Goal: Find specific page/section: Find specific page/section

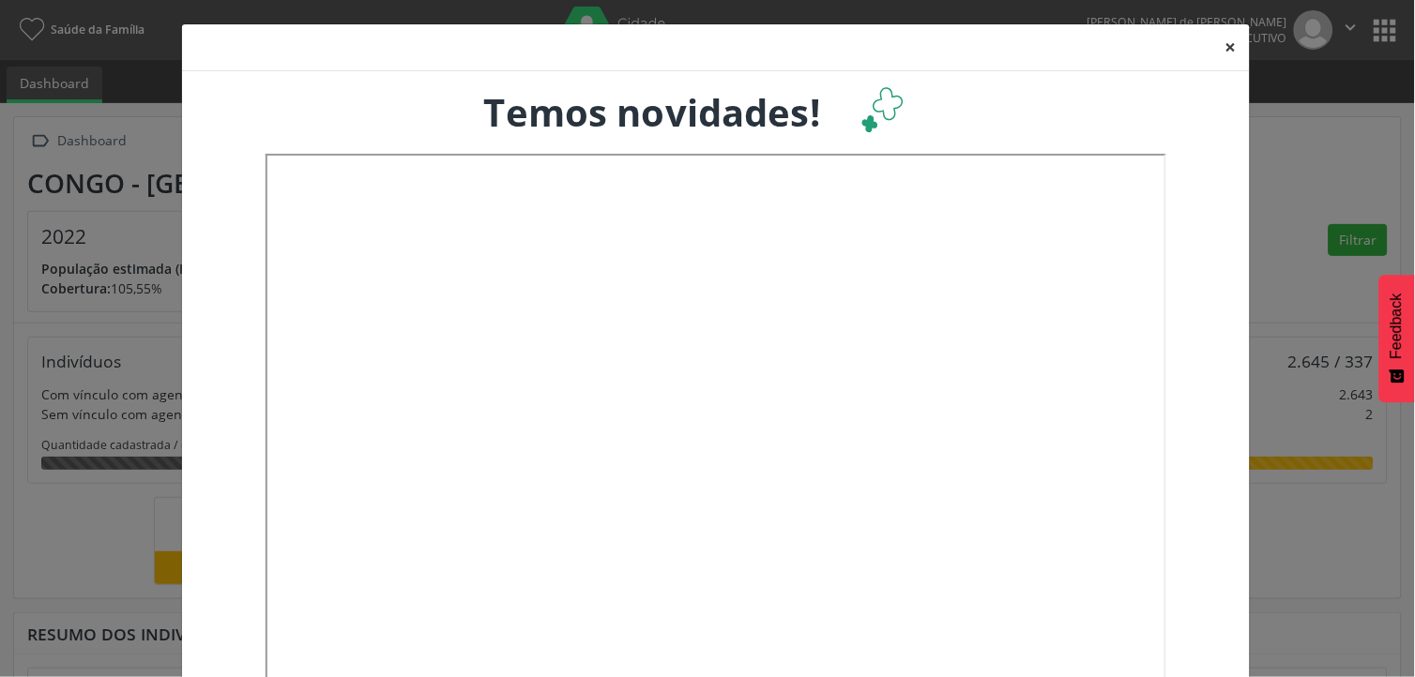
click at [1226, 50] on button "×" at bounding box center [1231, 47] width 38 height 46
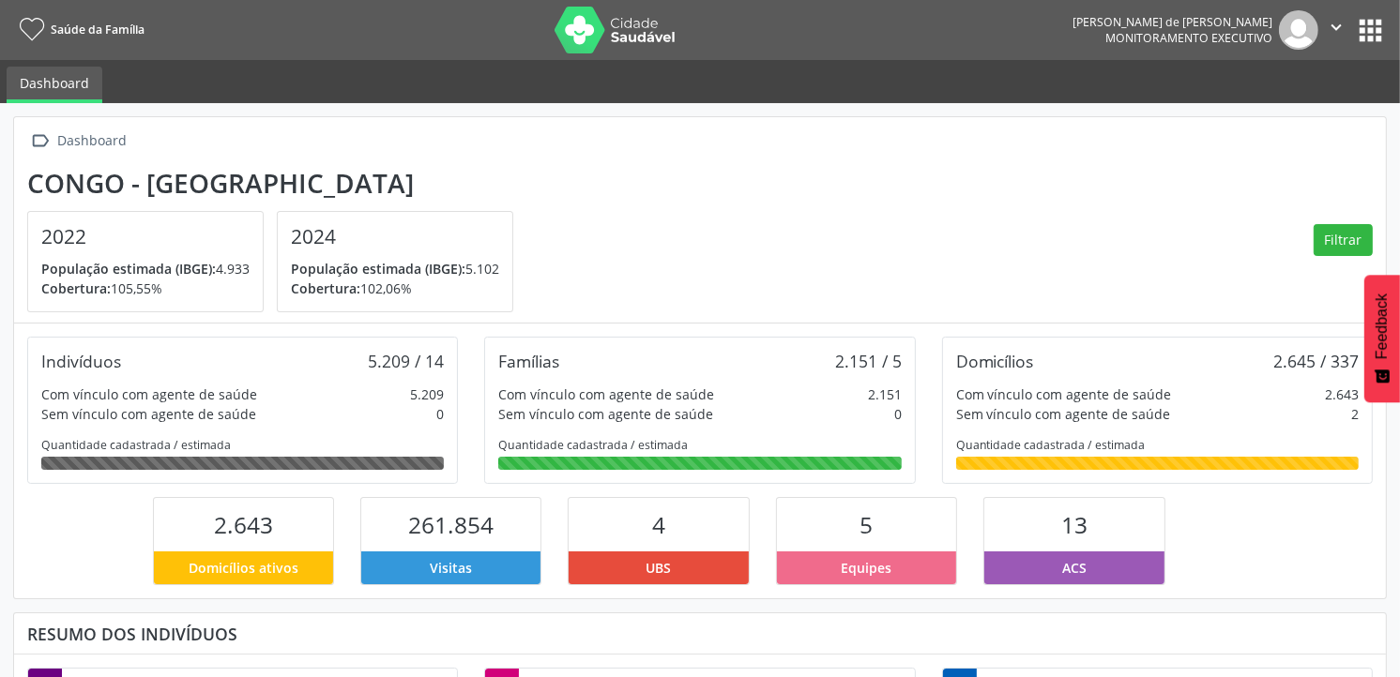
scroll to position [311, 456]
click at [1356, 34] on button "apps" at bounding box center [1370, 30] width 33 height 33
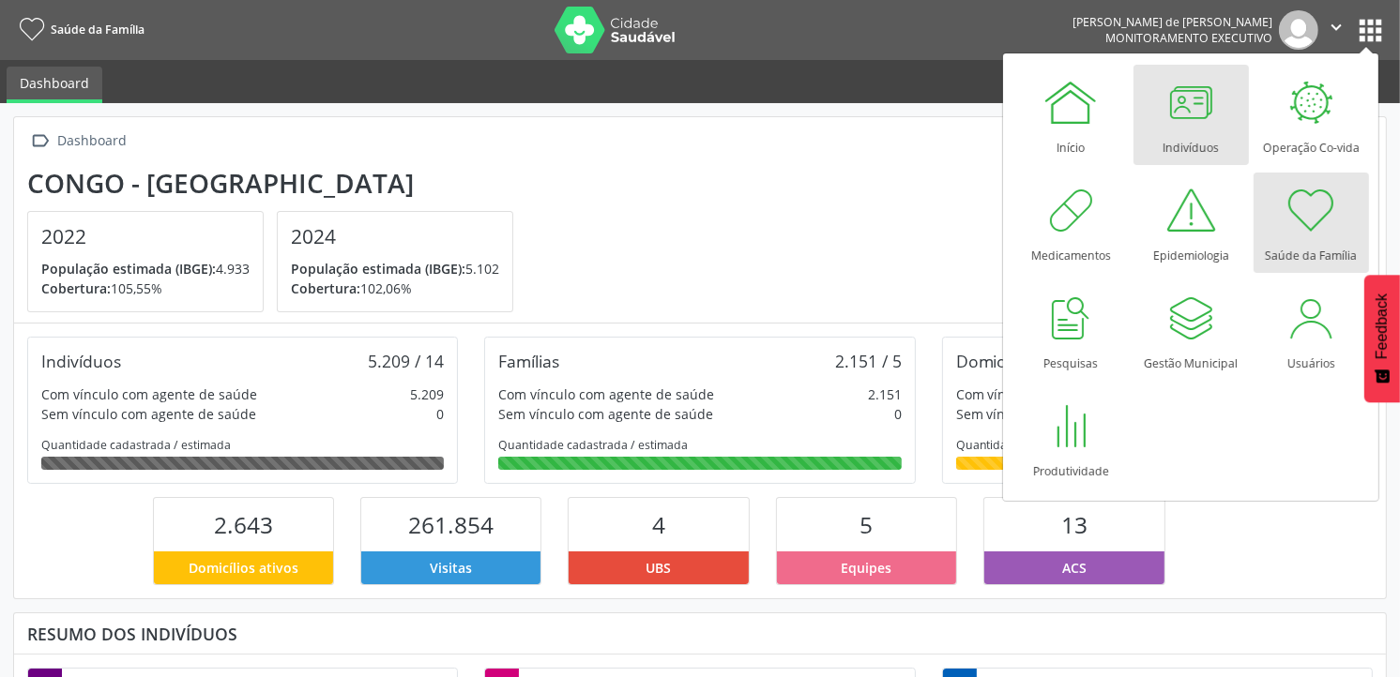
click at [1166, 118] on div at bounding box center [1190, 102] width 56 height 56
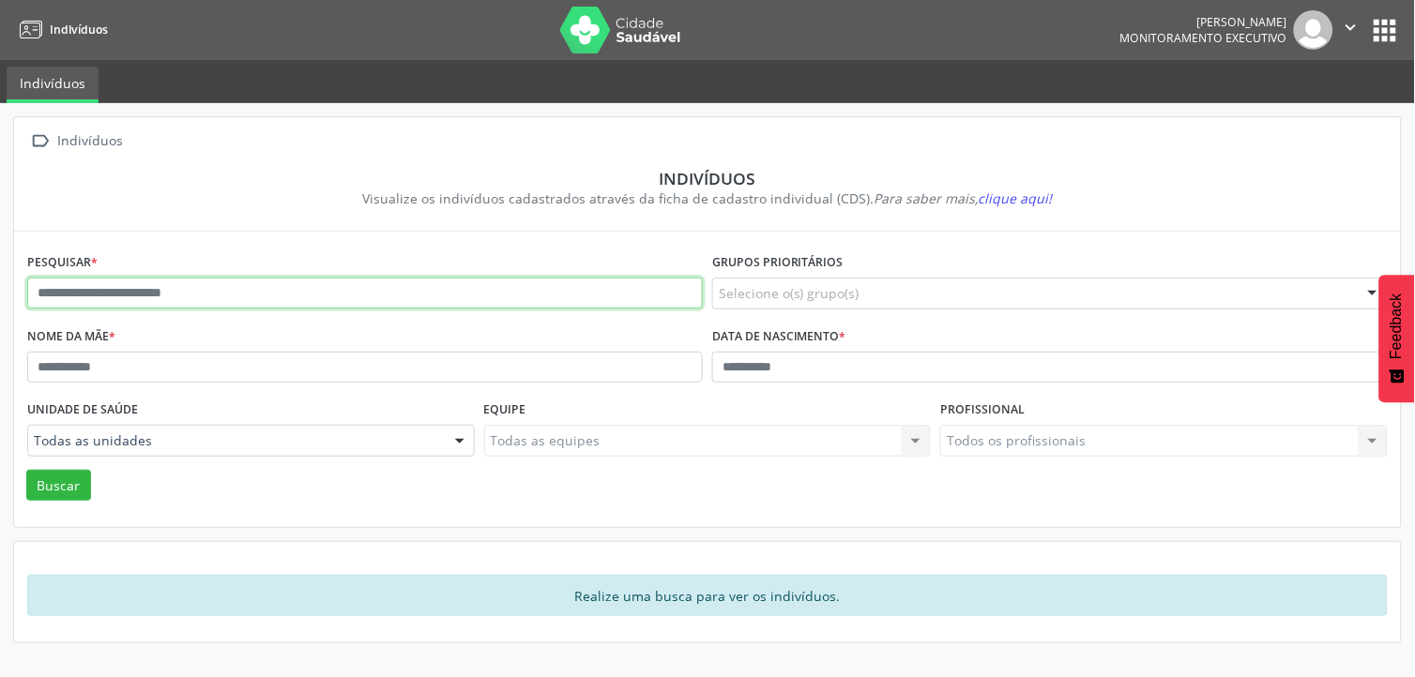
click at [83, 297] on input "text" at bounding box center [364, 294] width 675 height 32
type input "**********"
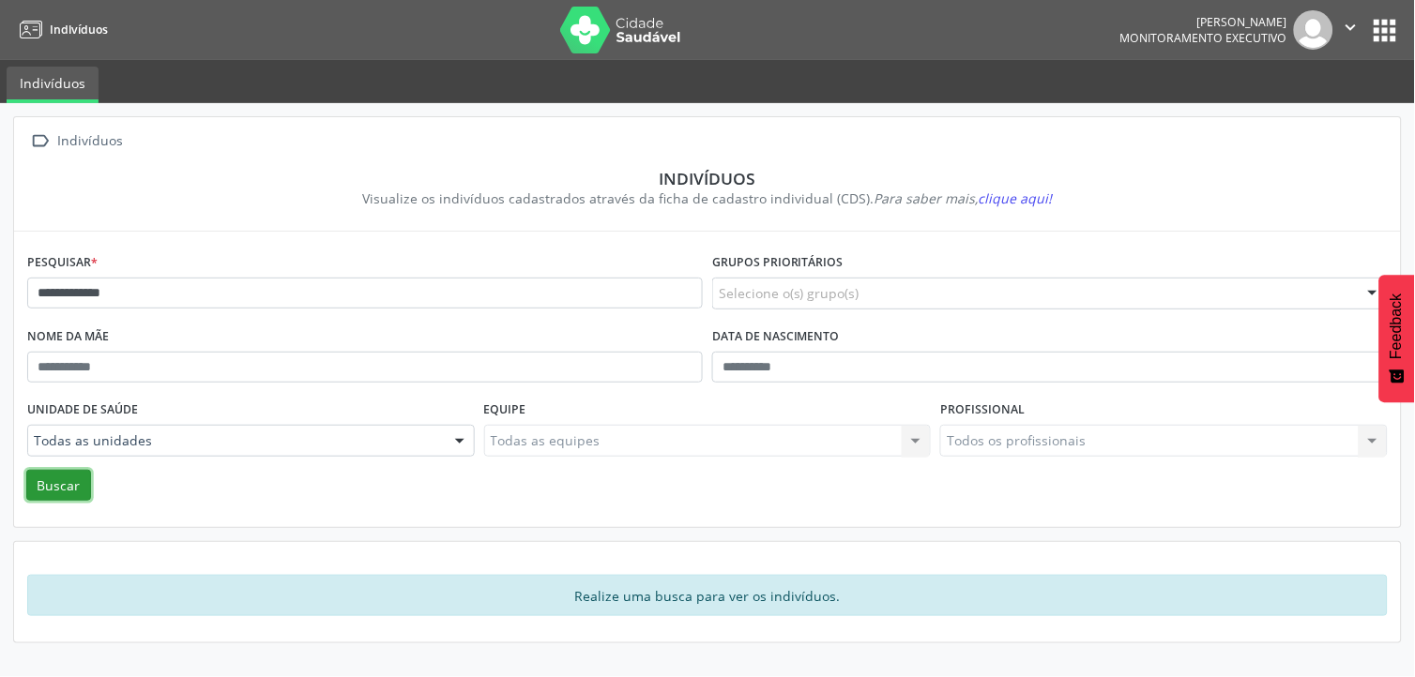
click at [53, 476] on button "Buscar" at bounding box center [58, 486] width 65 height 32
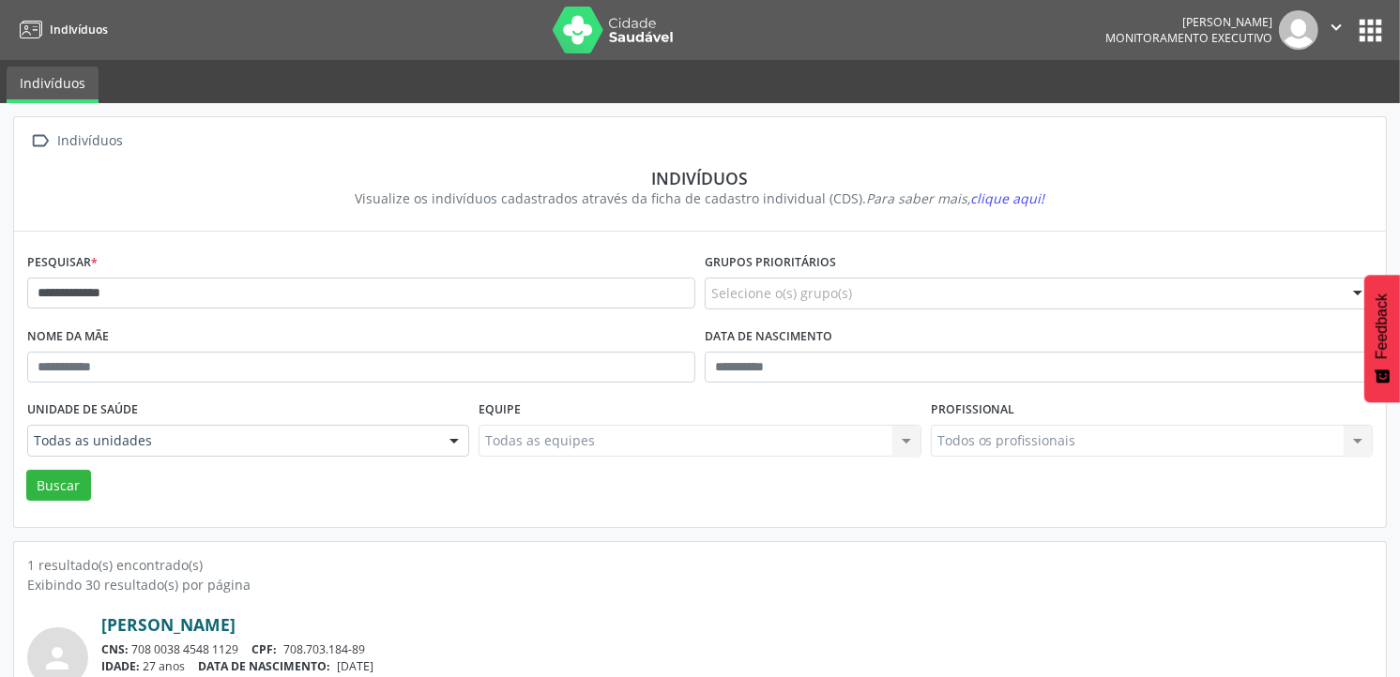
click at [145, 631] on link "[PERSON_NAME]" at bounding box center [168, 624] width 134 height 21
